Goal: Transaction & Acquisition: Subscribe to service/newsletter

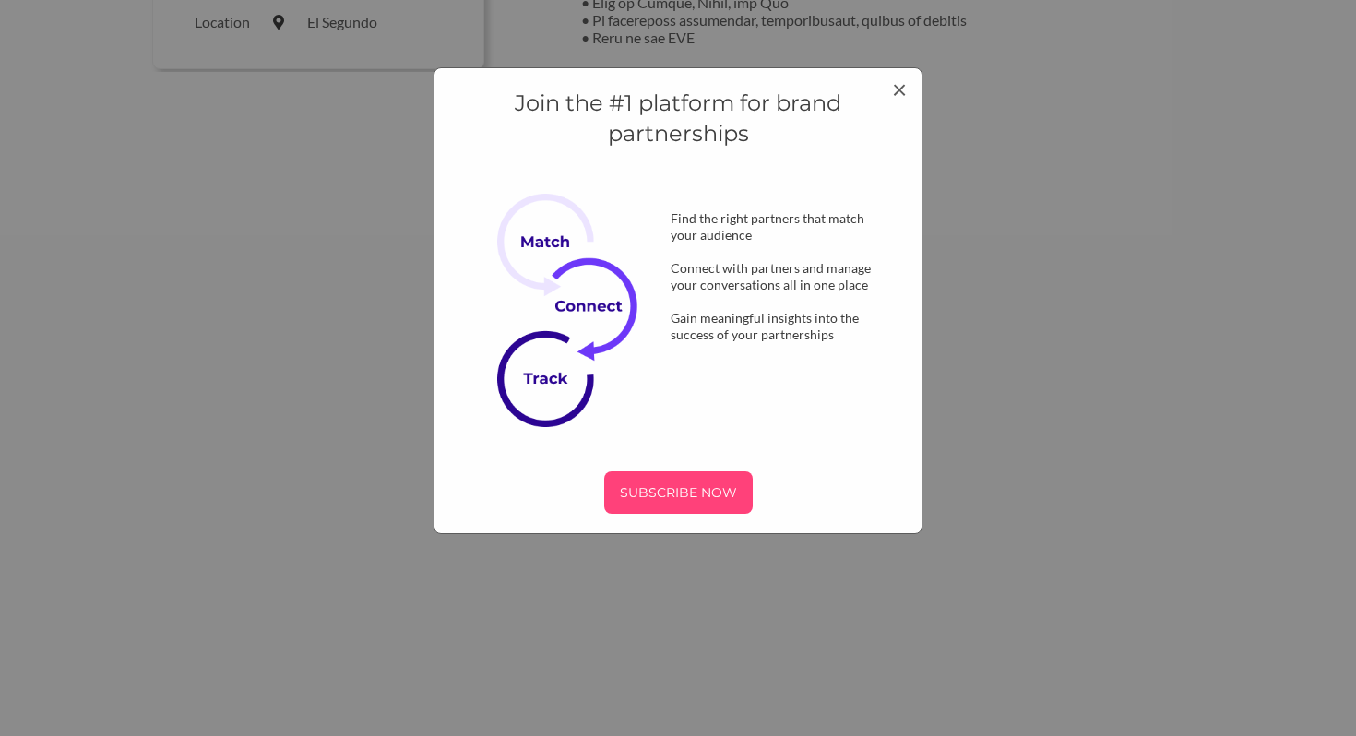
click at [694, 473] on div "SUBSCRIBE NOW" at bounding box center [678, 492] width 148 height 42
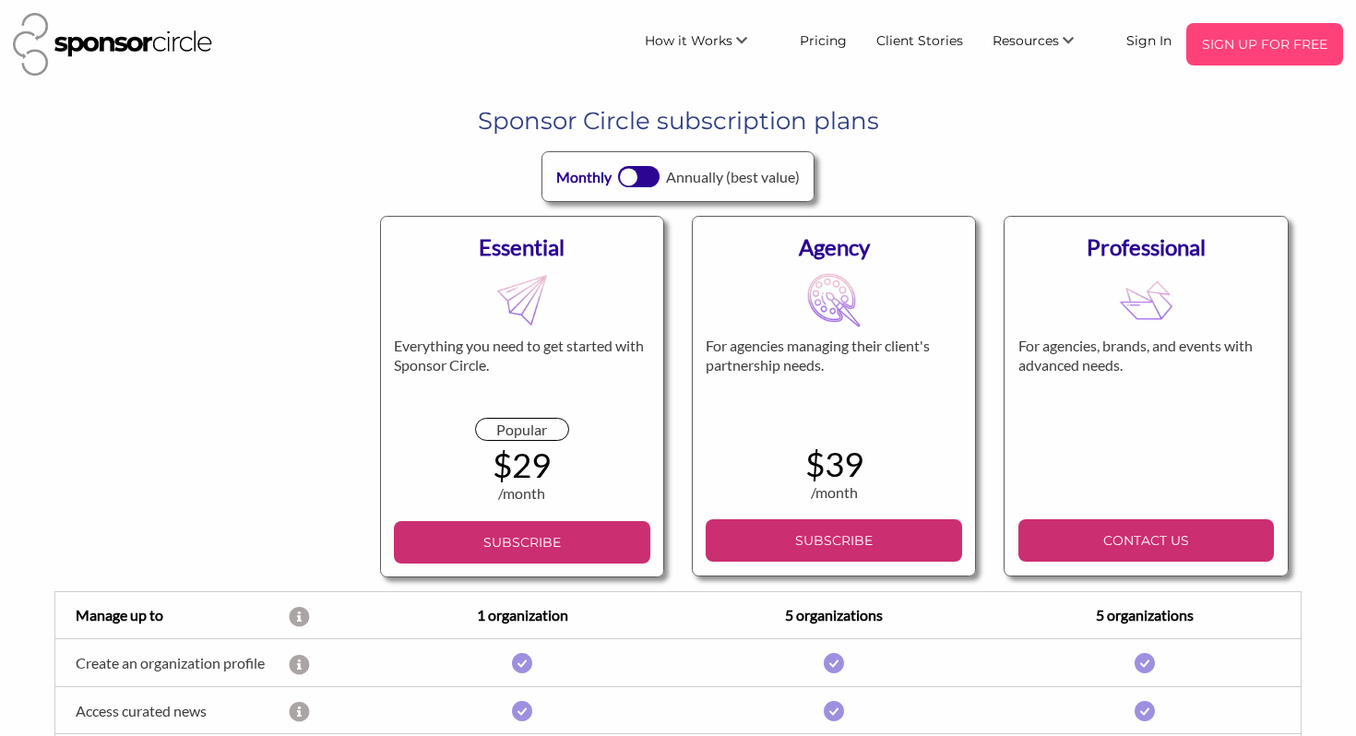
click at [1253, 52] on p "SIGN UP FOR FREE" at bounding box center [1264, 44] width 142 height 28
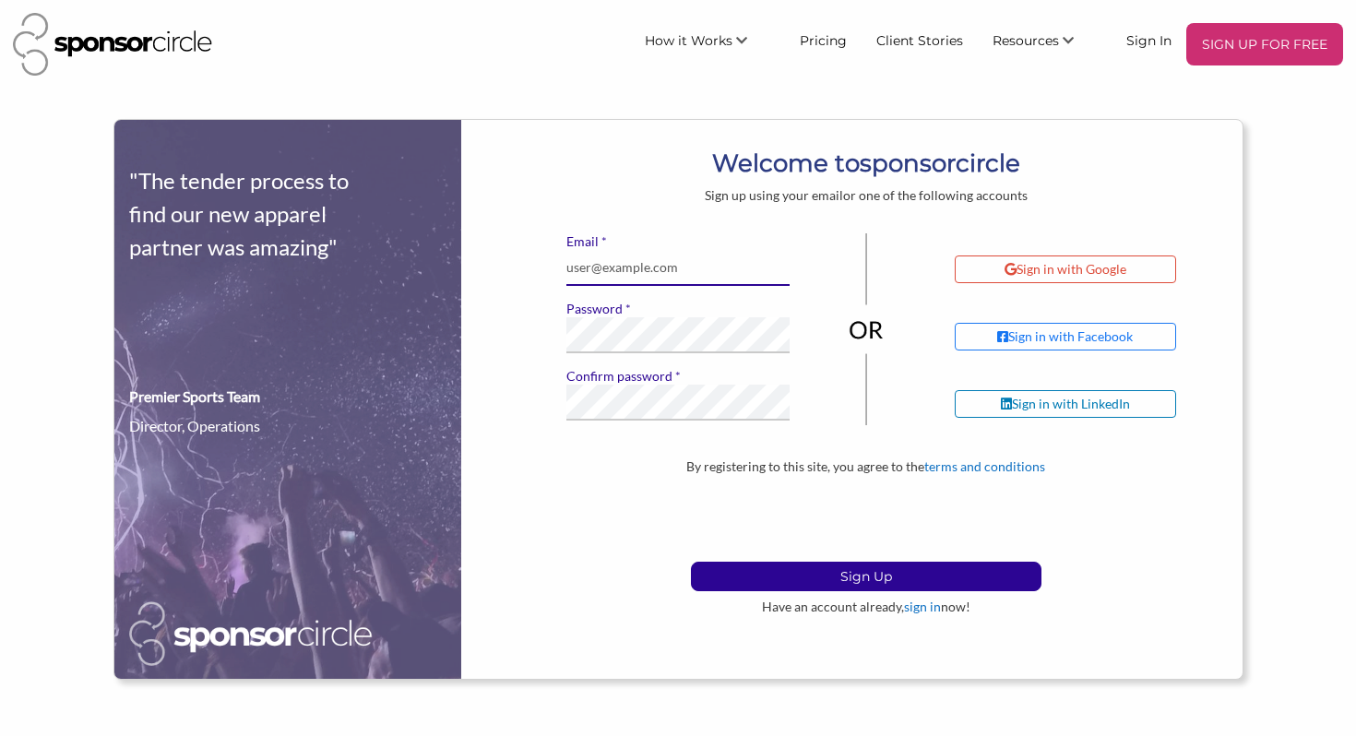
click at [697, 265] on input "* Email" at bounding box center [677, 268] width 223 height 36
type input "outreach@art"
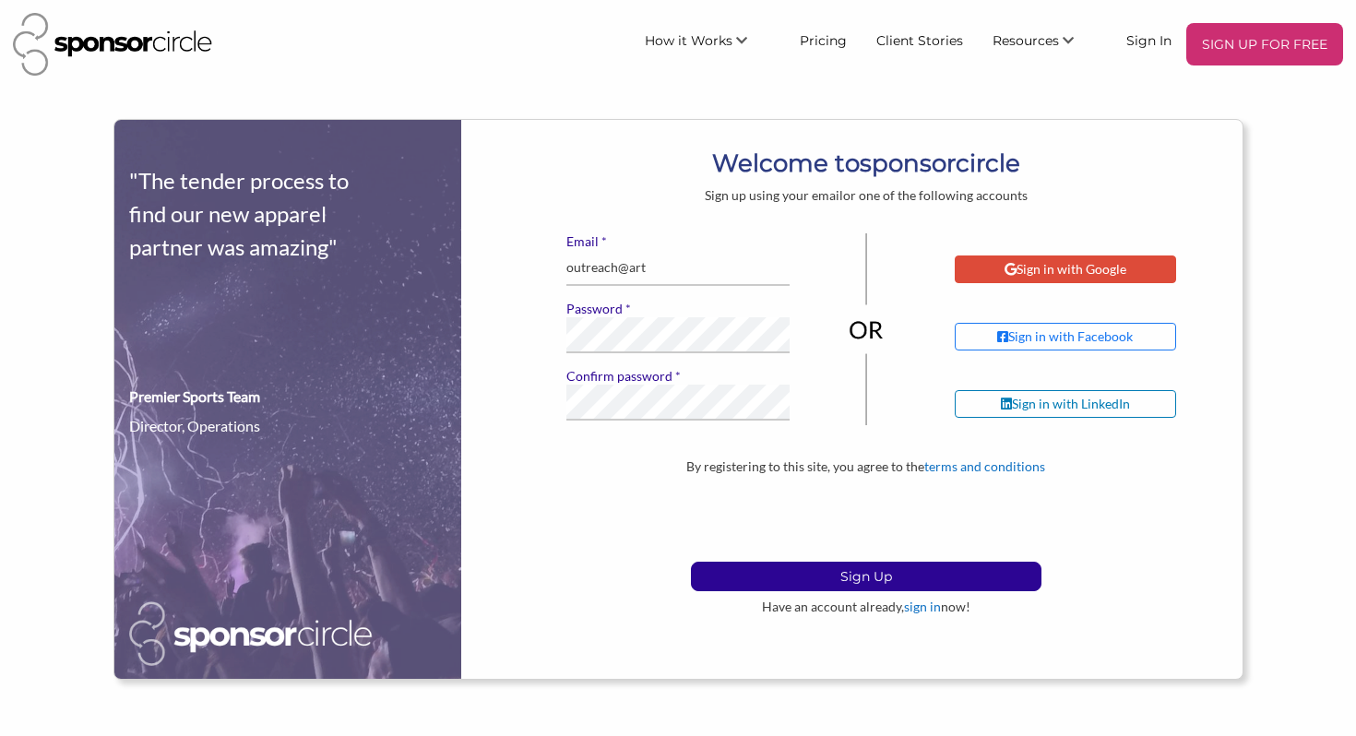
click at [1150, 265] on div "Sign in with Google" at bounding box center [1065, 269] width 221 height 28
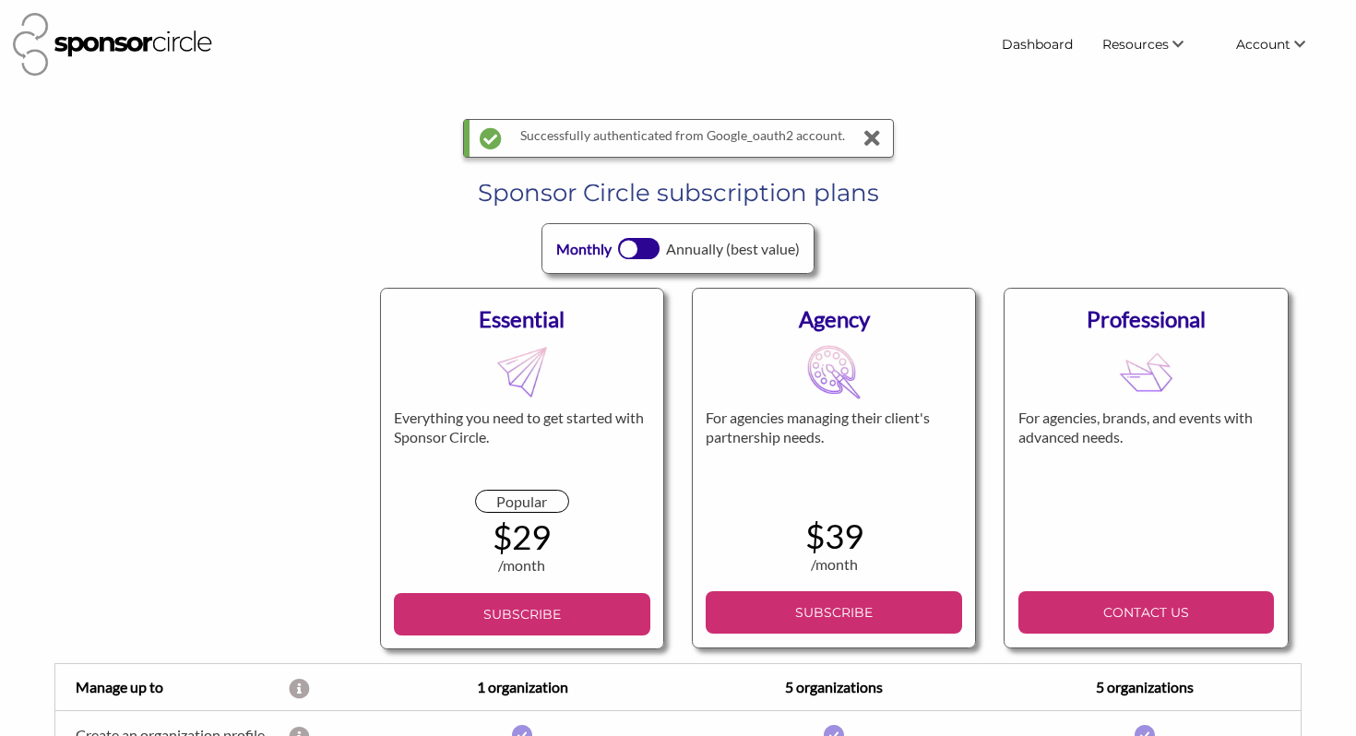
click at [1007, 199] on h1 "Sponsor Circle subscription plans" at bounding box center [677, 192] width 1219 height 33
click at [1058, 46] on link "Dashboard" at bounding box center [1037, 44] width 101 height 33
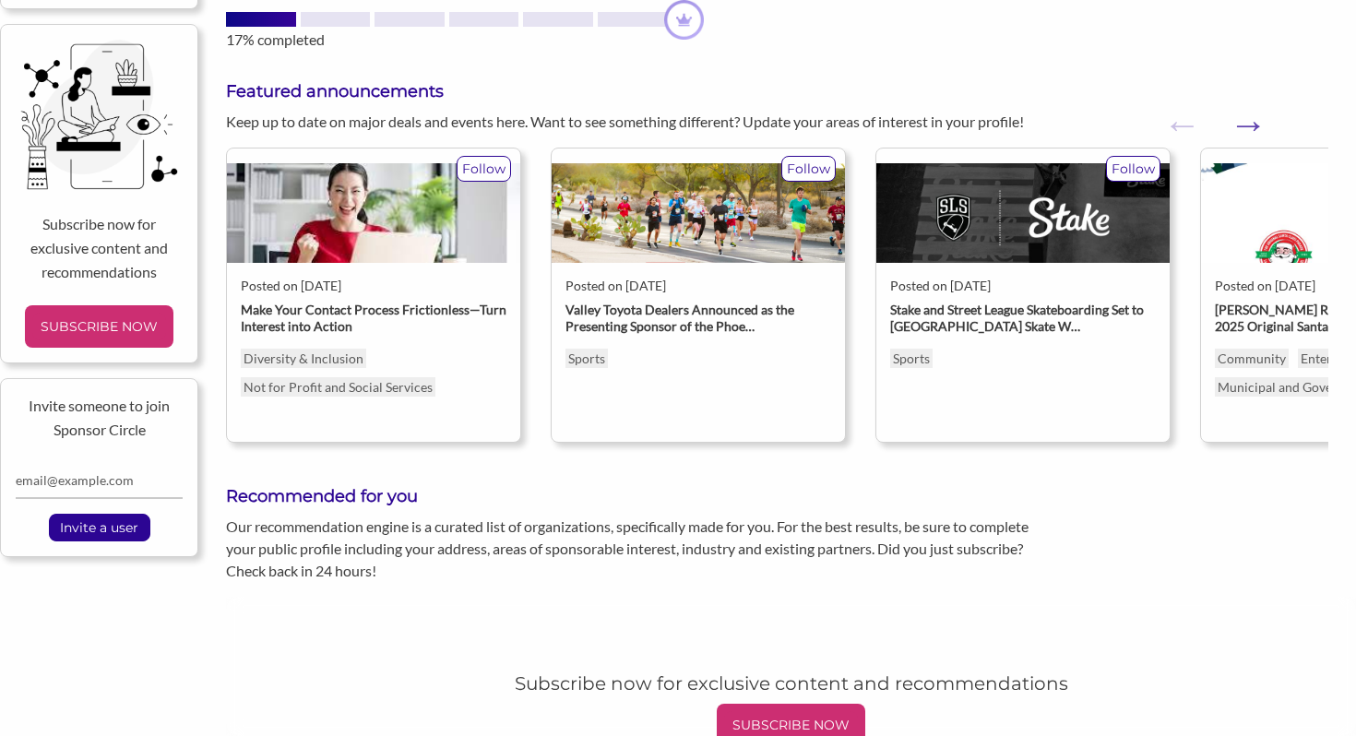
scroll to position [0, 14]
